Goal: Task Accomplishment & Management: Manage account settings

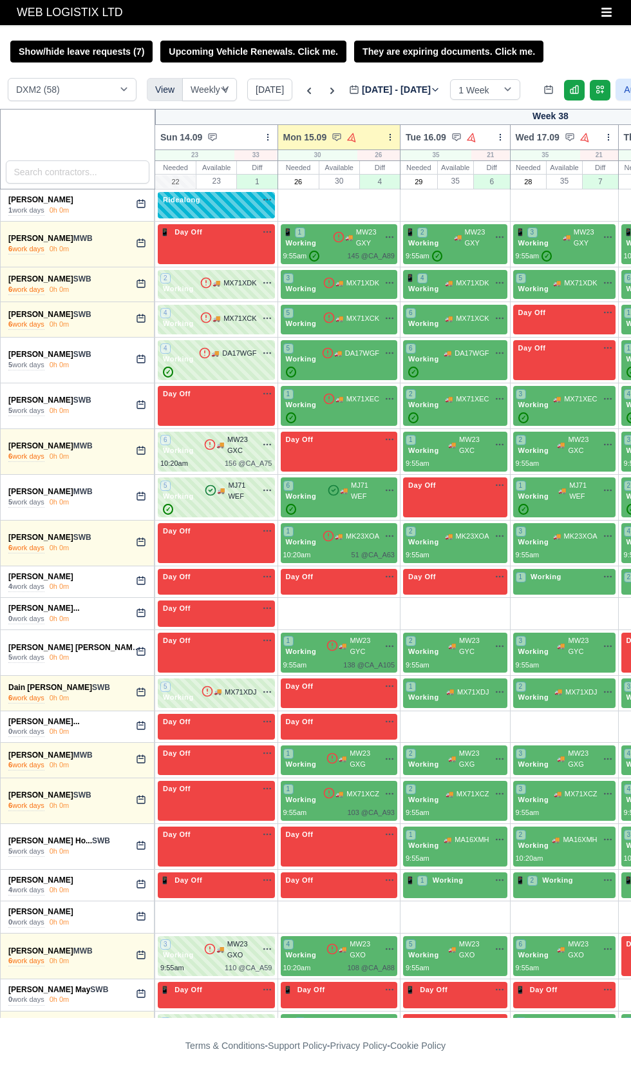
select select "1"
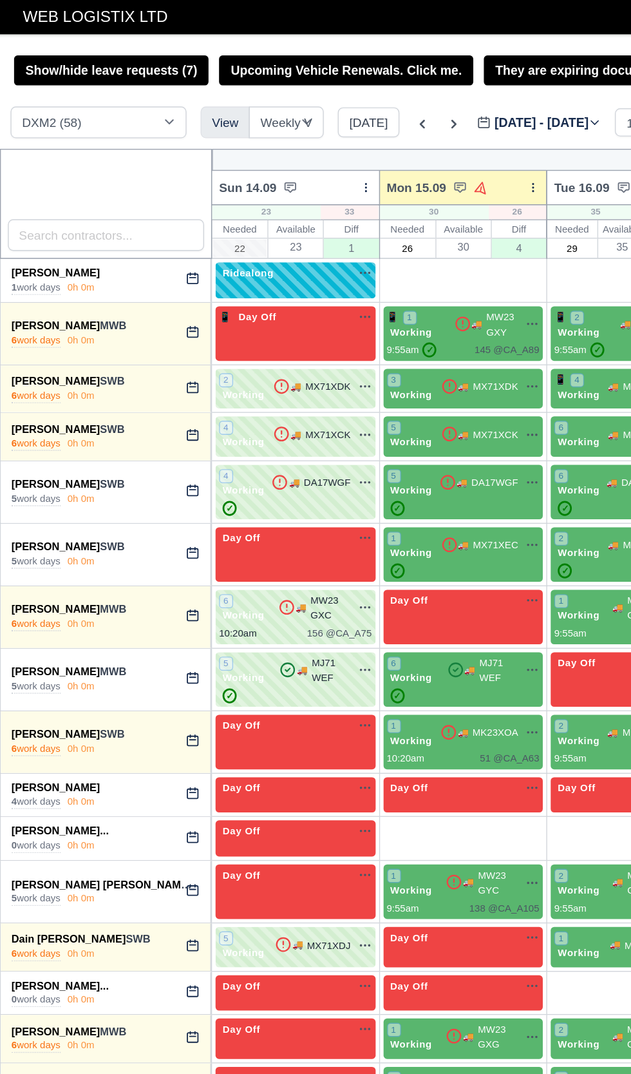
scroll to position [0, 146]
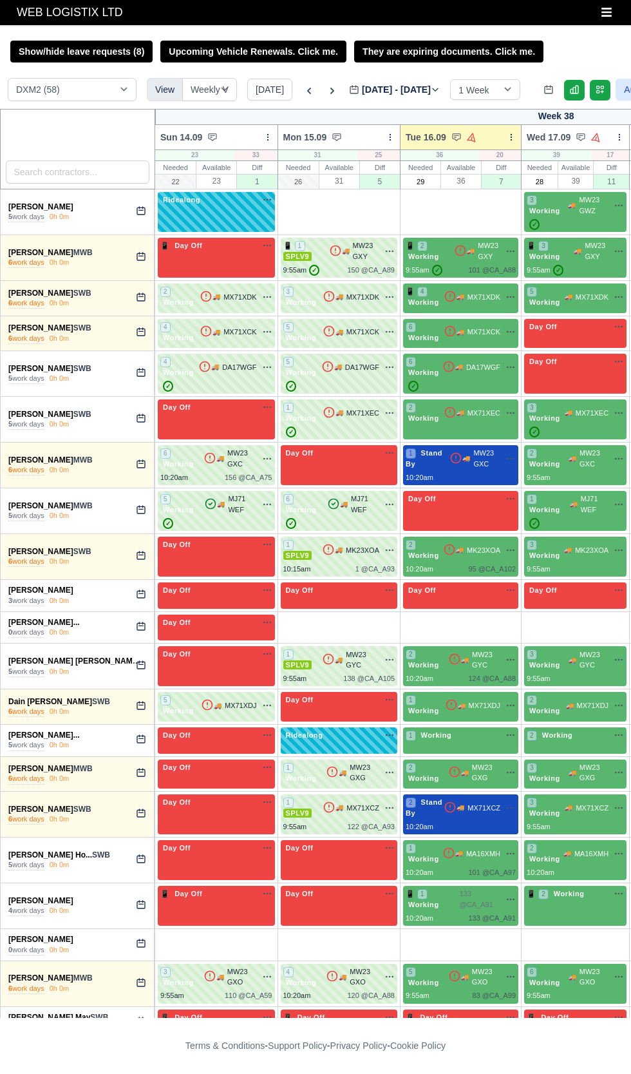
select select "1"
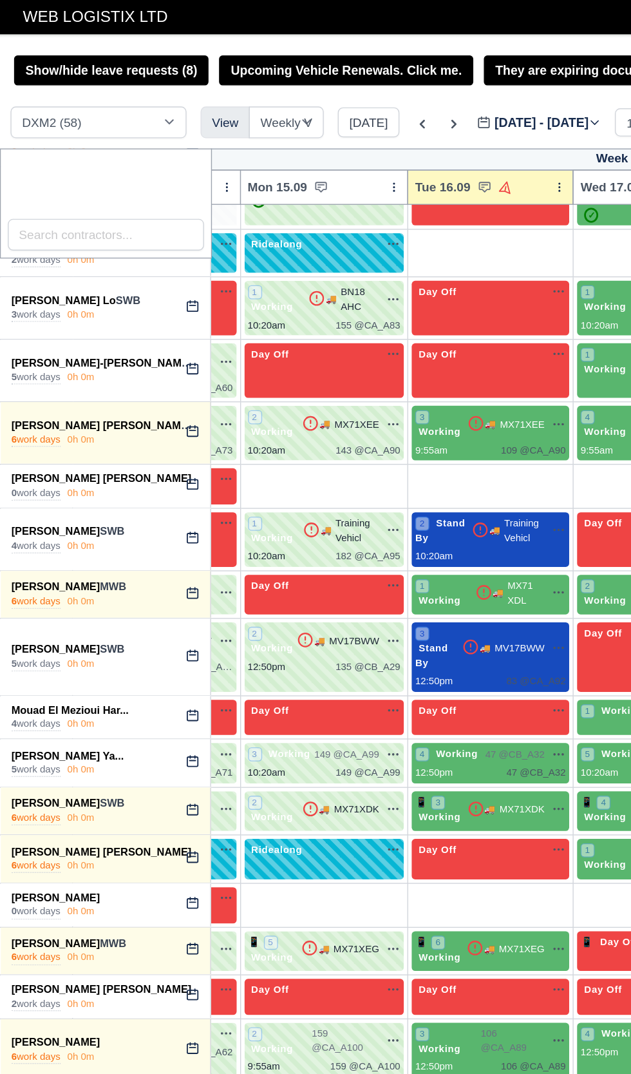
scroll to position [1237, 99]
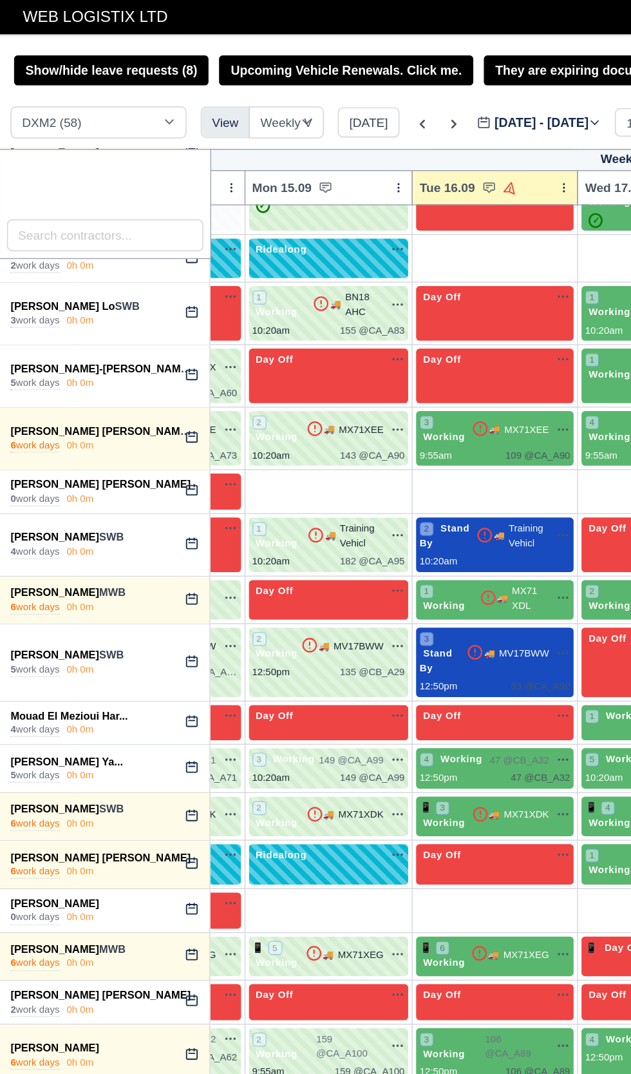
click at [59, 666] on div "0h 0m" at bounding box center [59, 671] width 20 height 10
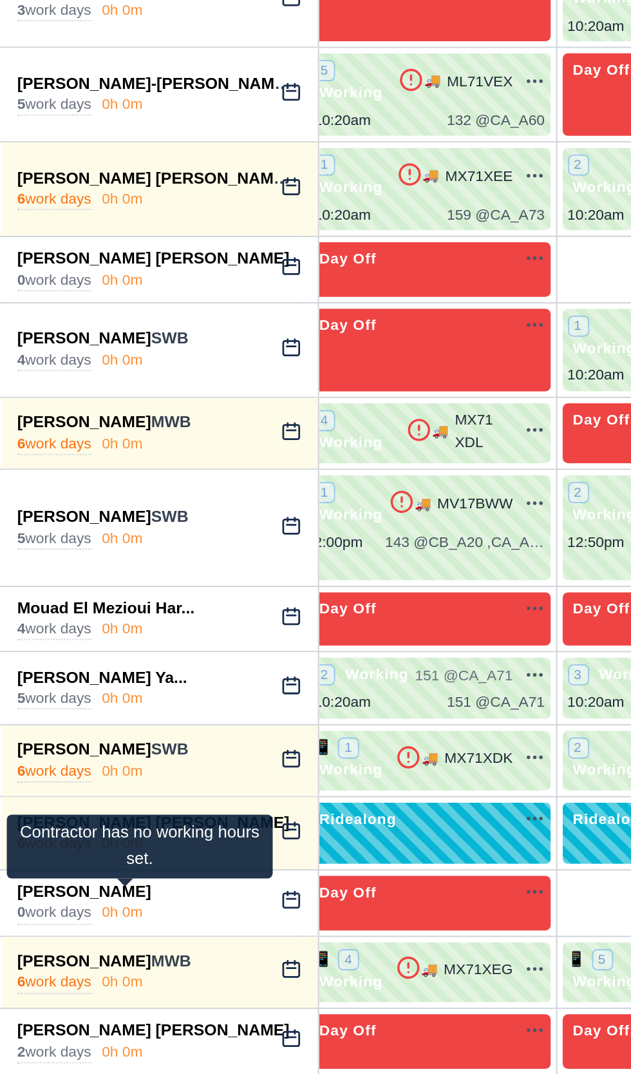
scroll to position [1240, 10]
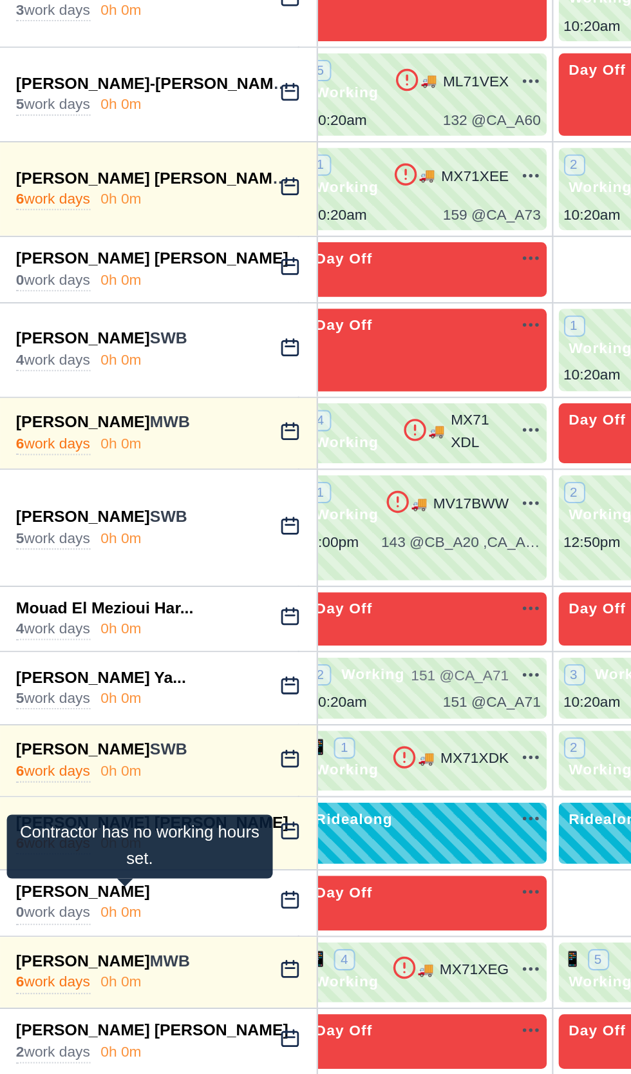
click at [32, 665] on div "Parveen Bhardwaj 0 work days 0h 0m" at bounding box center [78, 663] width 154 height 32
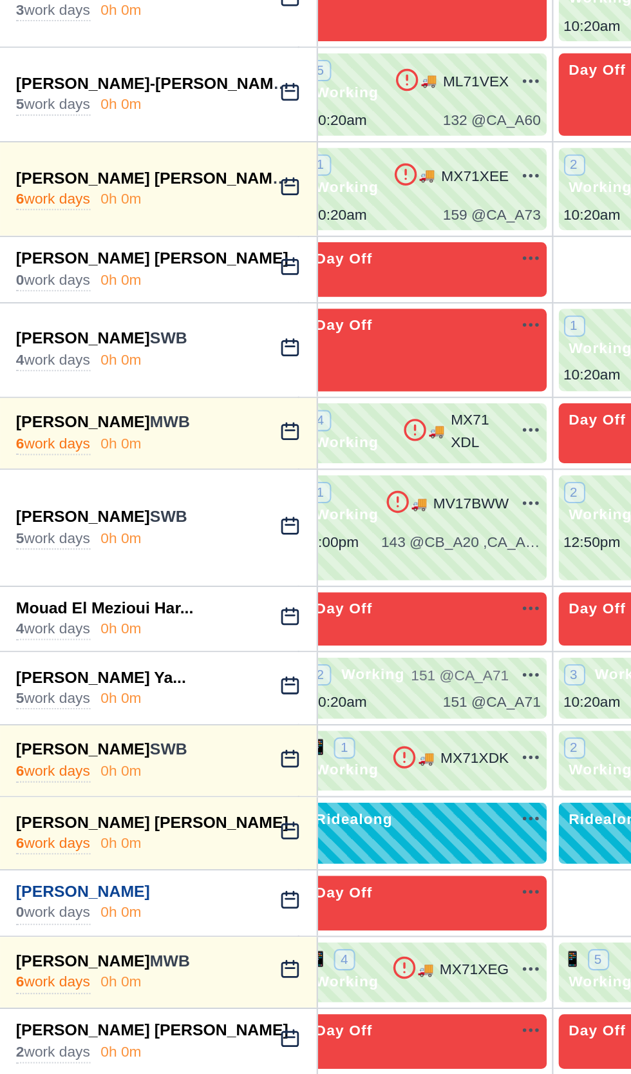
click at [24, 652] on link "[PERSON_NAME]" at bounding box center [40, 656] width 65 height 9
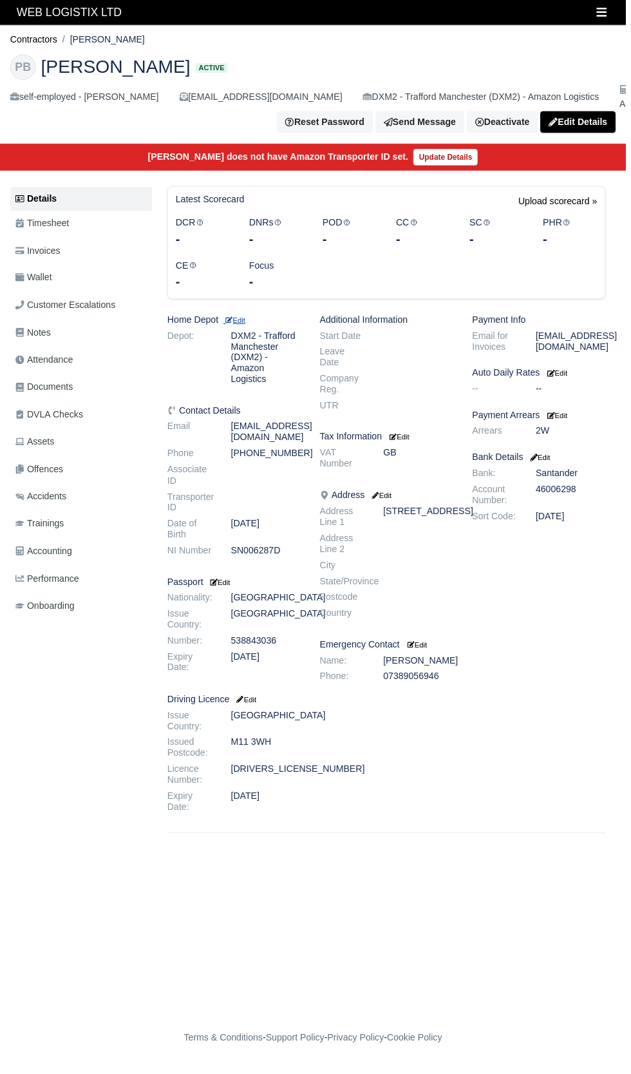
click at [238, 321] on small "Edit" at bounding box center [236, 323] width 22 height 8
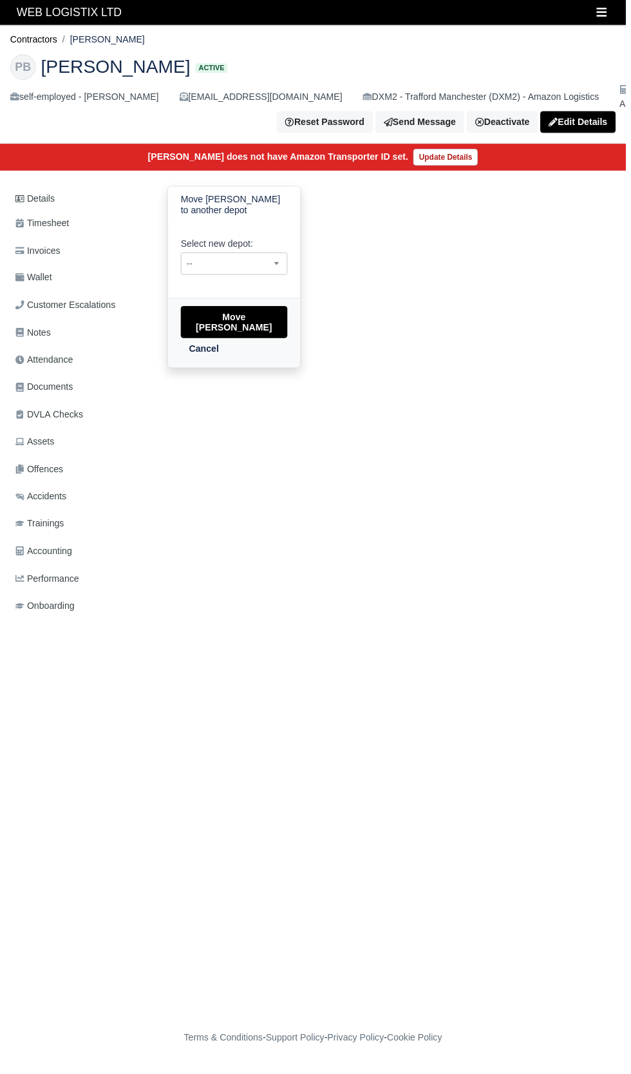
click at [217, 262] on span "--" at bounding box center [236, 266] width 106 height 16
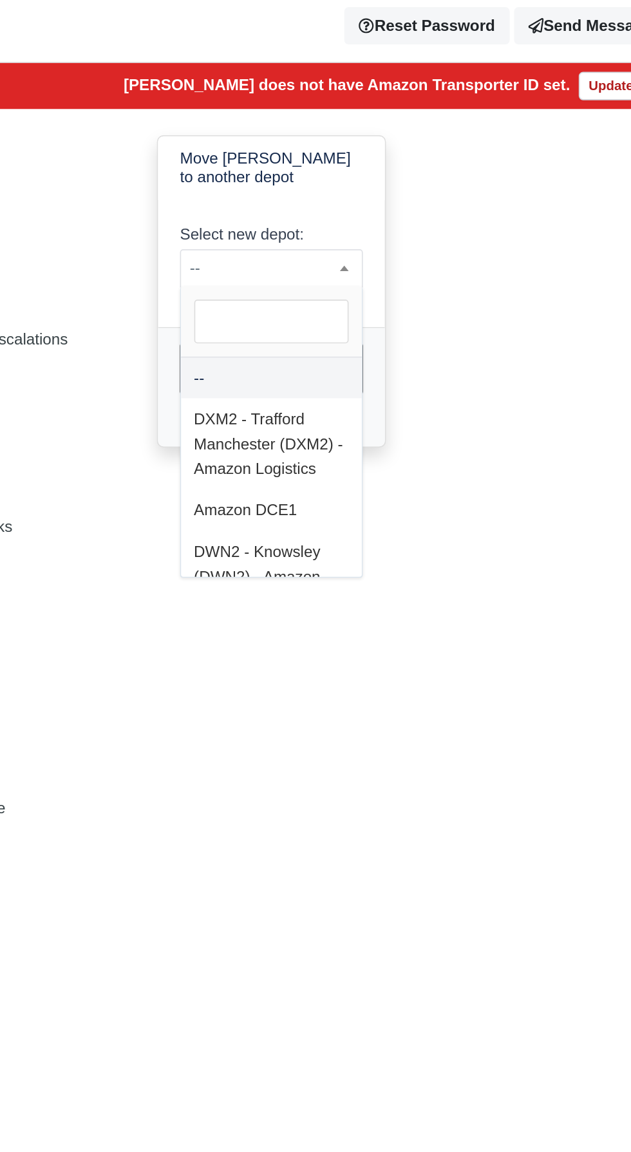
select select "3"
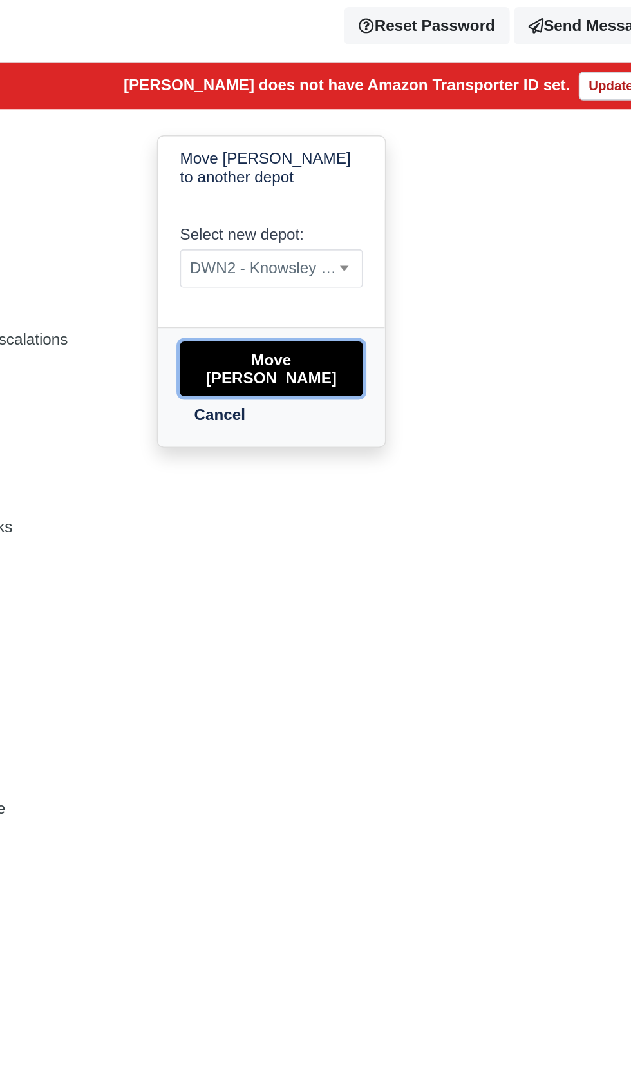
click at [238, 319] on button "Move Parveen Bhardwaj" at bounding box center [236, 325] width 108 height 32
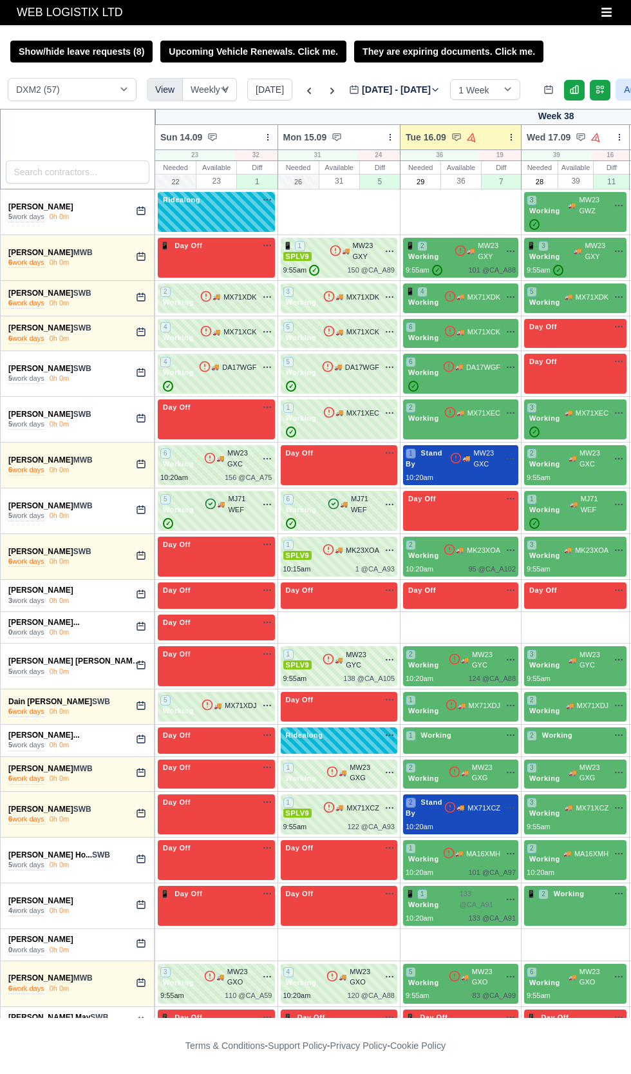
select select "1"
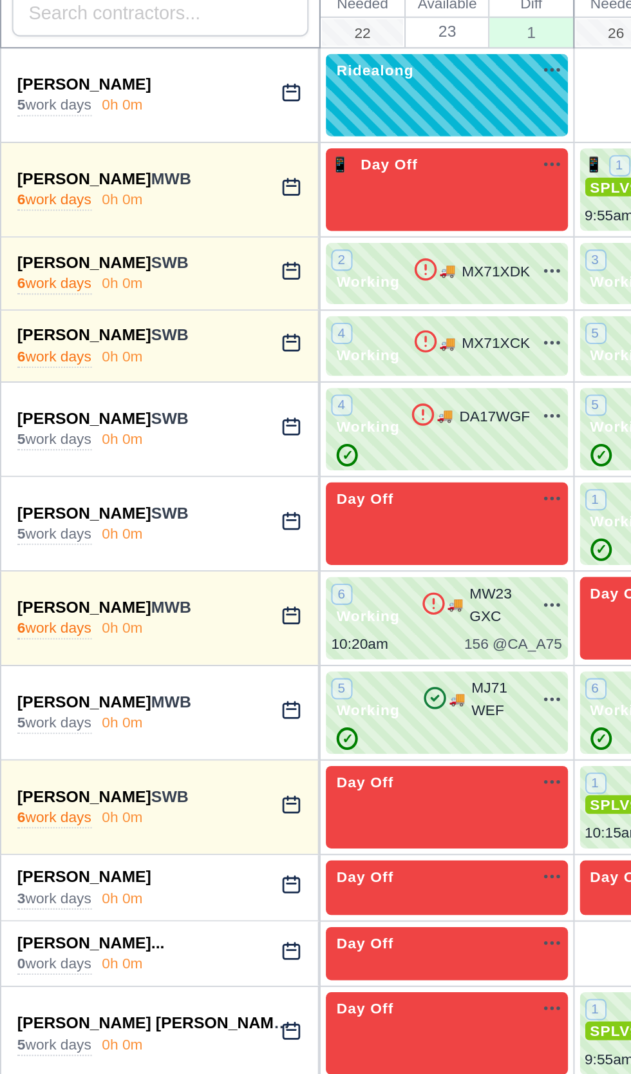
scroll to position [0, 5]
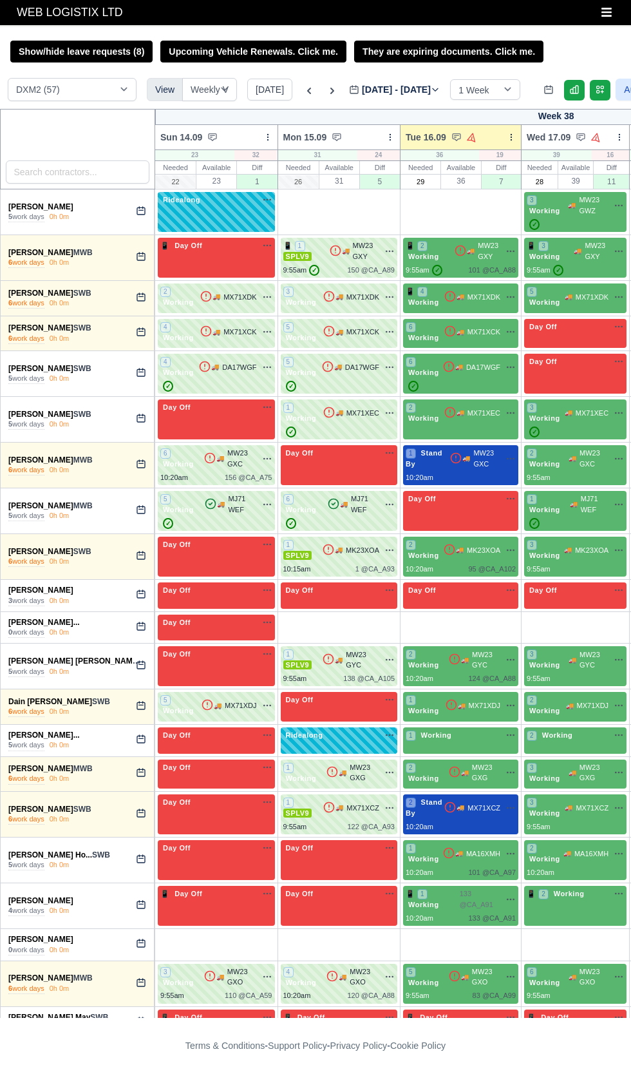
select select "1"
